Goal: Task Accomplishment & Management: Complete application form

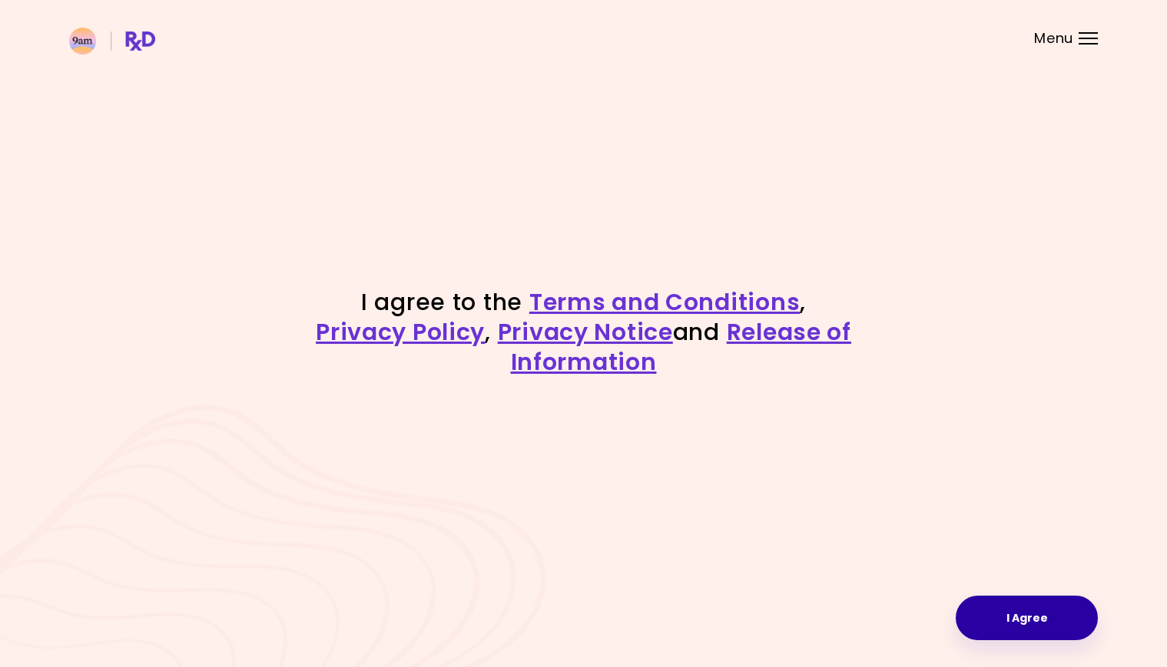
click at [1005, 611] on button "I Agree" at bounding box center [1027, 618] width 142 height 45
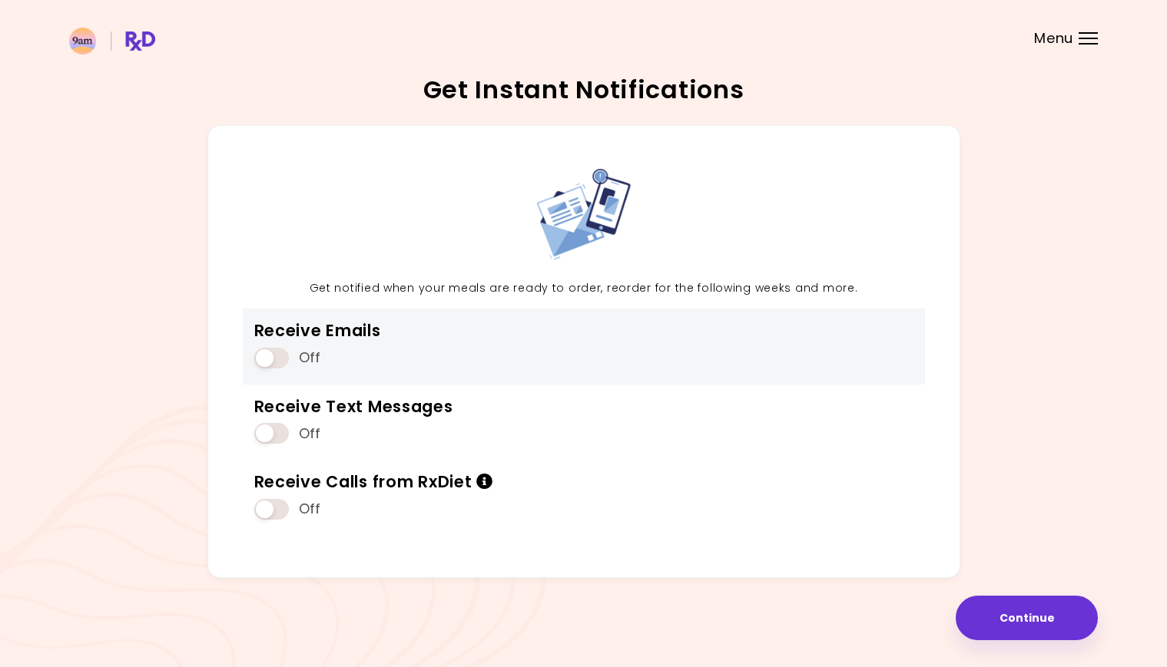
click at [267, 361] on span at bounding box center [271, 358] width 35 height 21
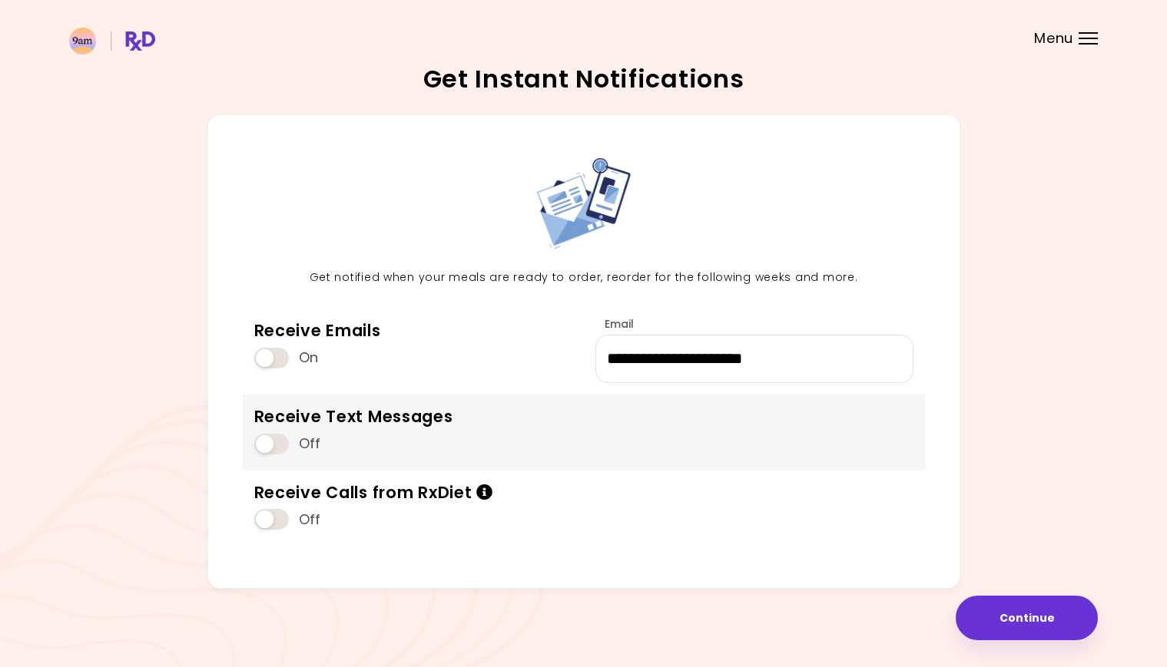
click at [283, 442] on span at bounding box center [271, 444] width 35 height 21
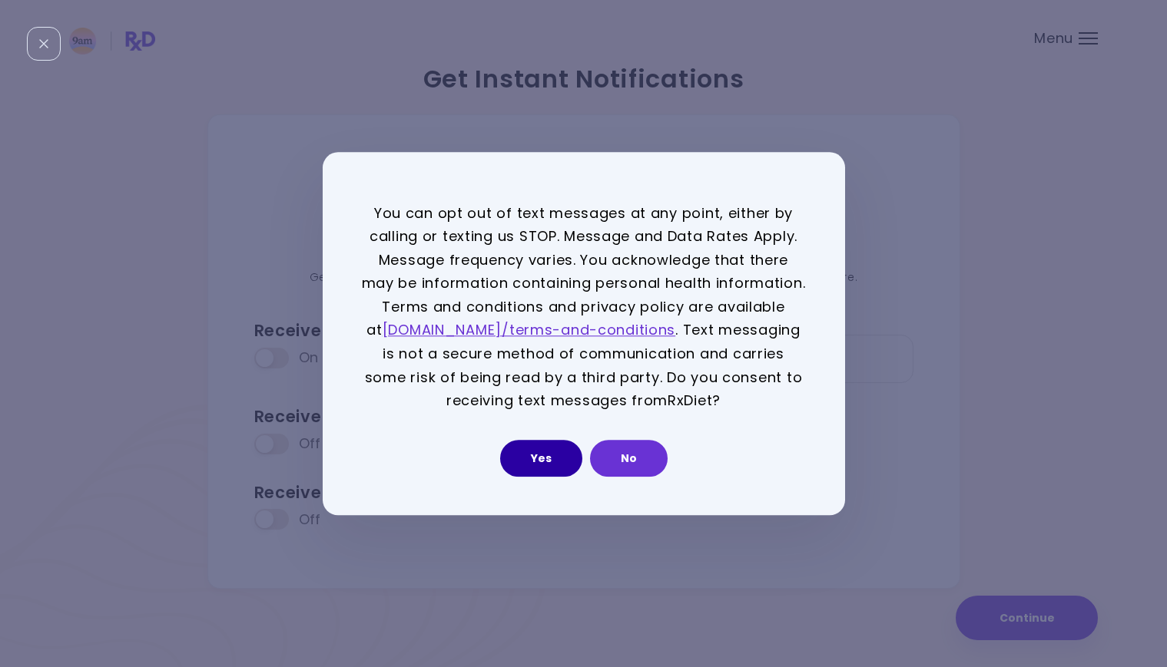
click at [547, 455] on button "Yes" at bounding box center [541, 458] width 82 height 37
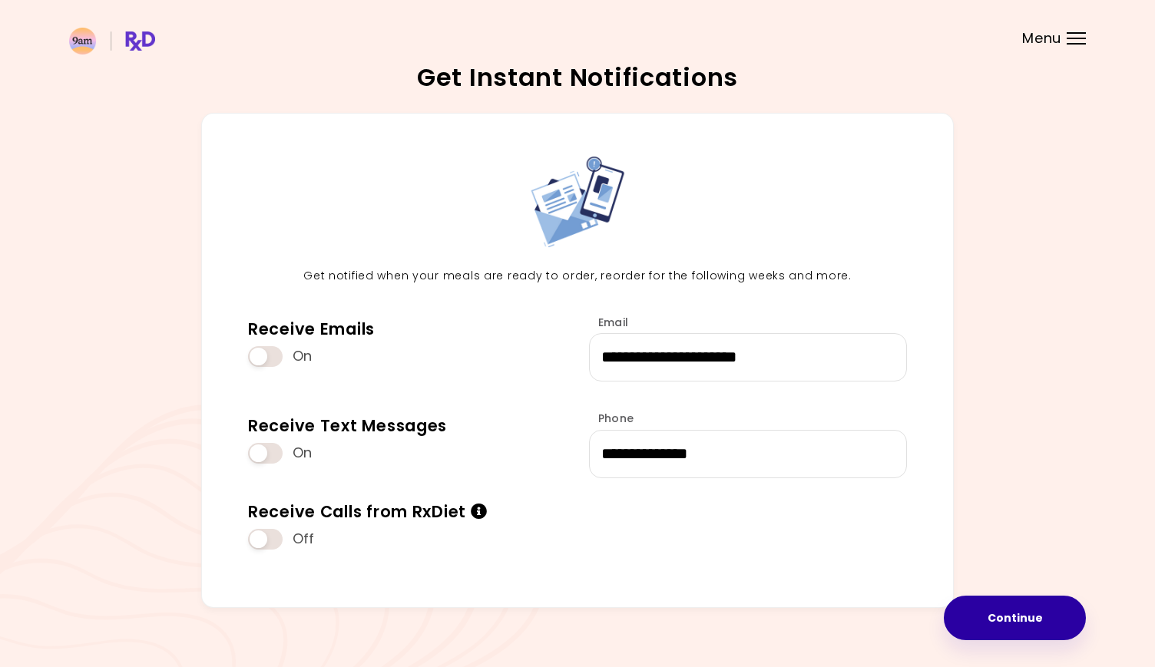
click at [972, 615] on button "Continue" at bounding box center [1015, 618] width 142 height 45
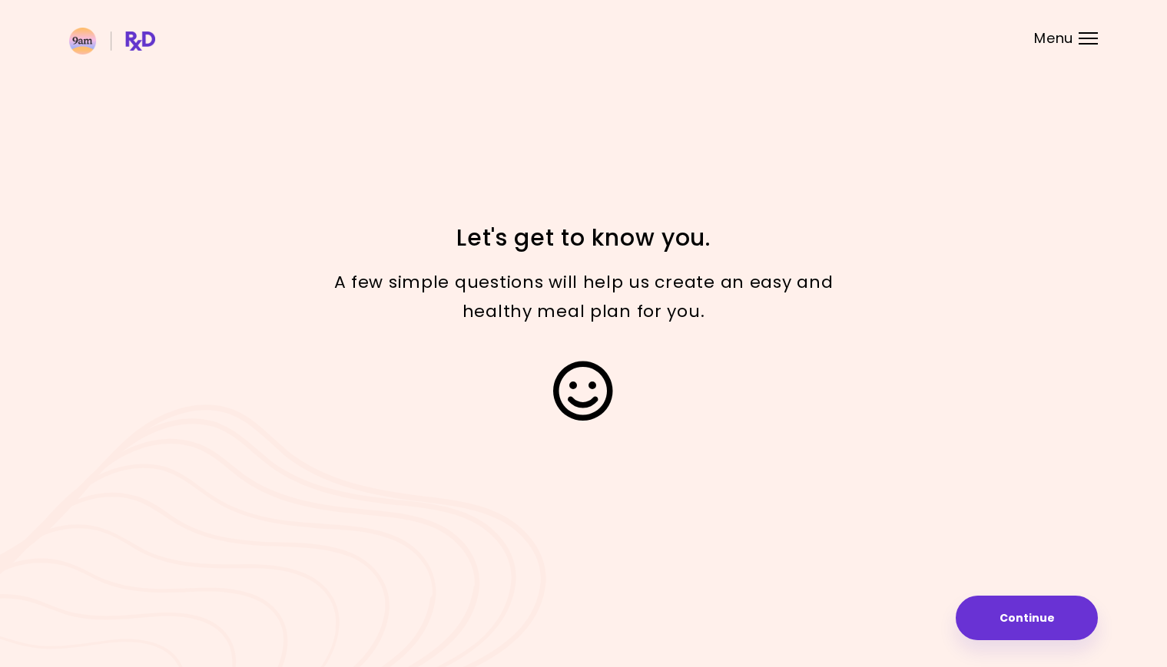
click at [1016, 623] on button "Continue" at bounding box center [1027, 618] width 142 height 45
